Goal: Task Accomplishment & Management: Manage account settings

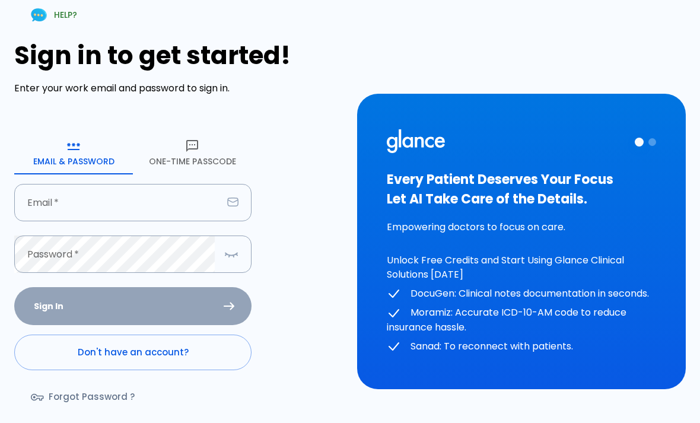
scroll to position [66, 0]
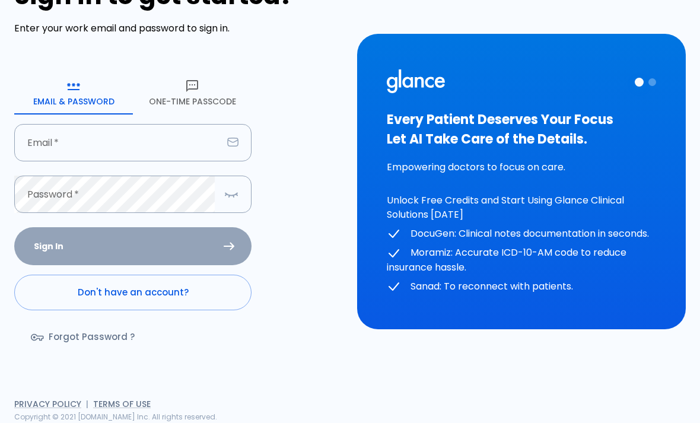
click at [132, 161] on input "text" at bounding box center [118, 142] width 208 height 37
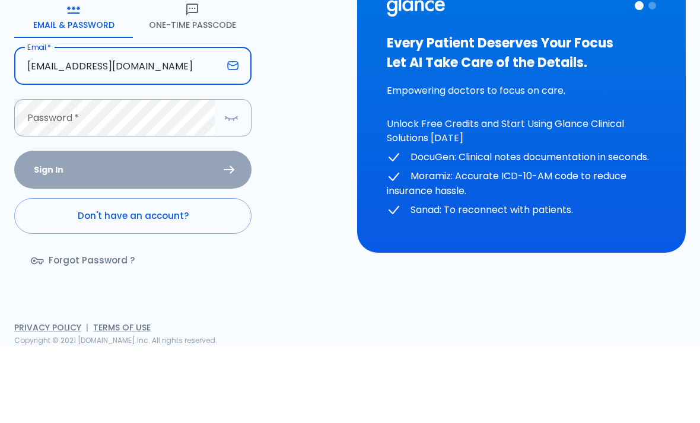
type input "[EMAIL_ADDRESS][DOMAIN_NAME]"
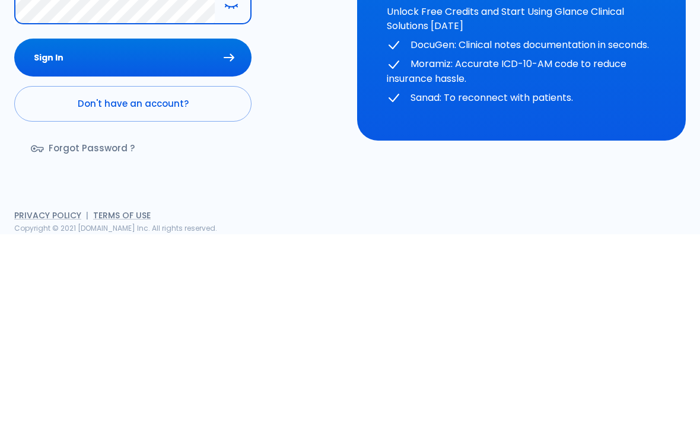
click at [208, 227] on button "Sign In" at bounding box center [132, 246] width 237 height 39
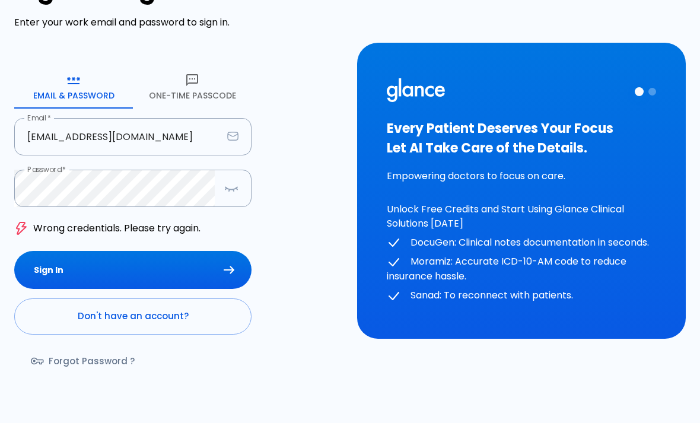
click at [103, 379] on link "Forgot Password ?" at bounding box center [84, 361] width 140 height 34
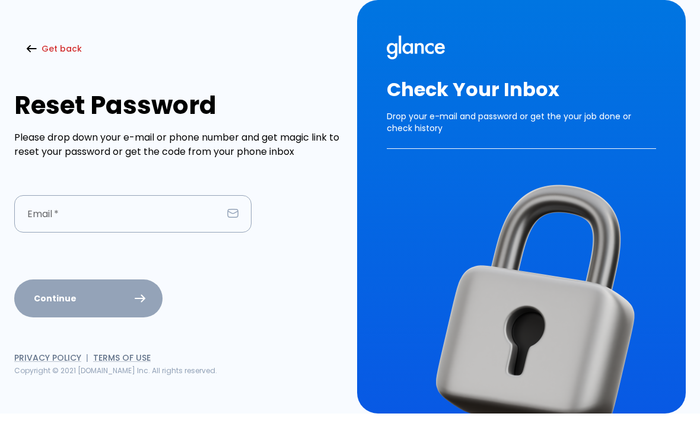
click at [131, 223] on input "text" at bounding box center [118, 213] width 208 height 37
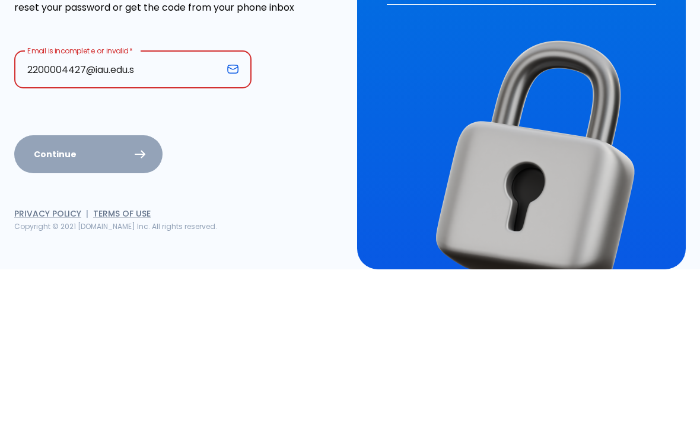
type input "[EMAIL_ADDRESS][DOMAIN_NAME]"
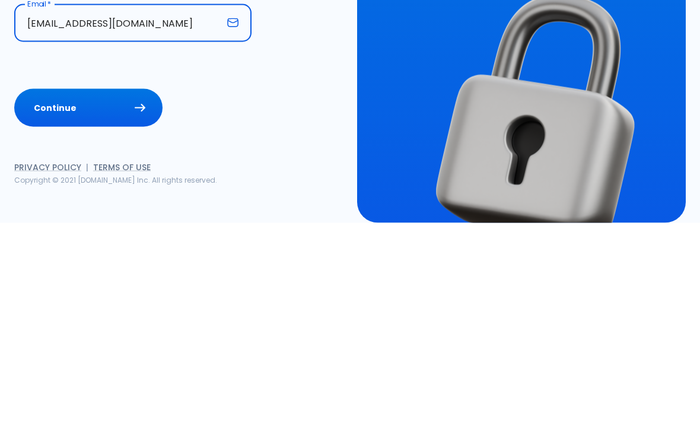
click at [107, 280] on button "Continue" at bounding box center [88, 299] width 148 height 39
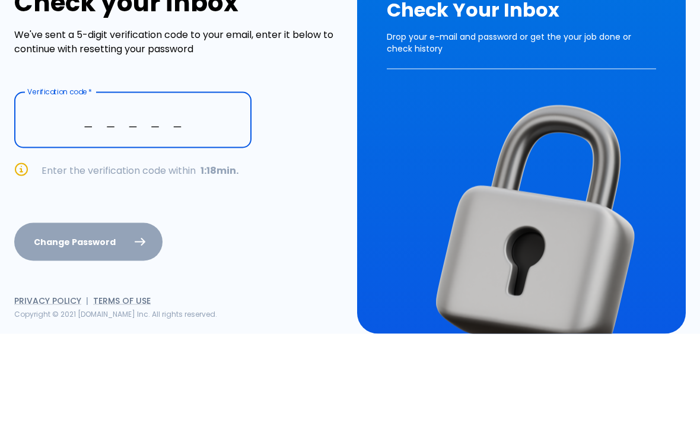
scroll to position [24, 0]
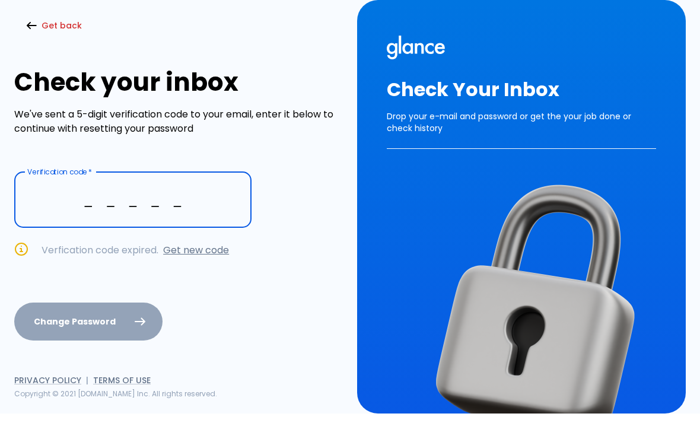
click at [217, 243] on link "Get new code" at bounding box center [196, 250] width 66 height 14
type input "_ _ _ _ _"
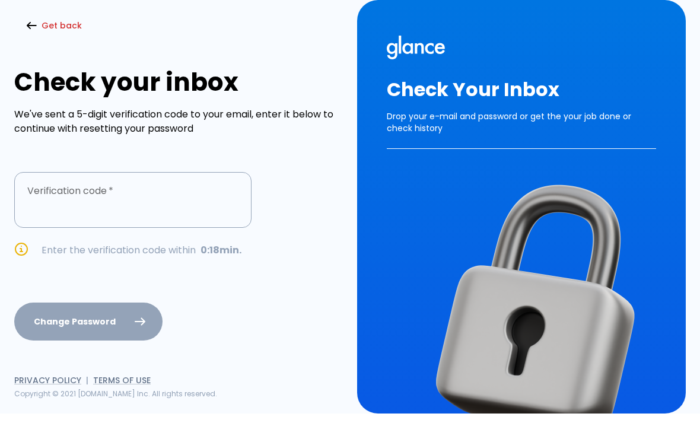
click at [472, 410] on img at bounding box center [538, 312] width 303 height 303
